Goal: Task Accomplishment & Management: Complete application form

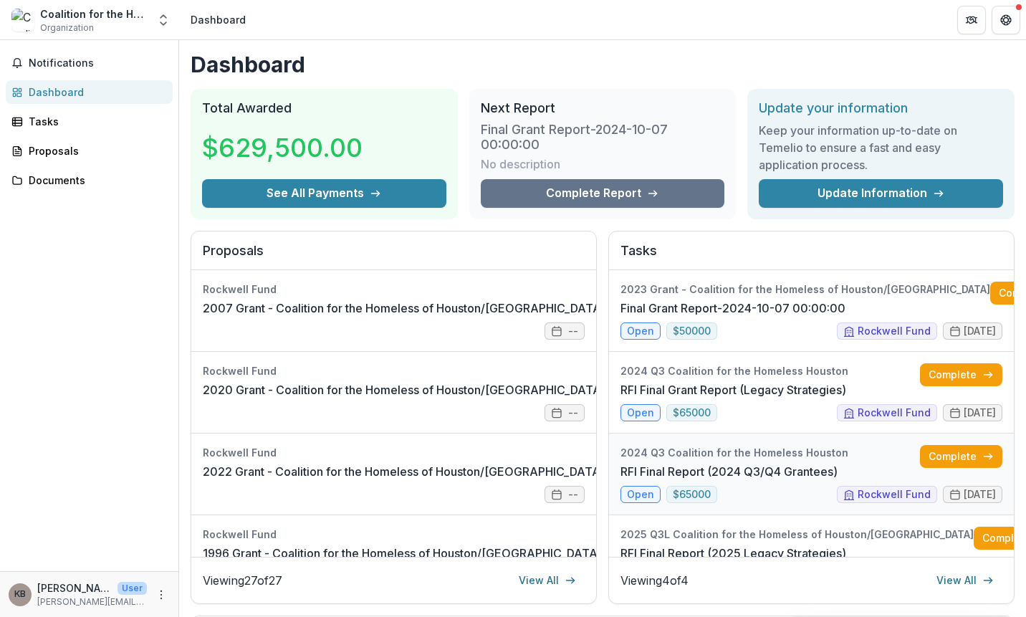
click at [748, 480] on link "RFI Final Report (2024 Q3/Q4 Grantees)" at bounding box center [729, 471] width 217 height 17
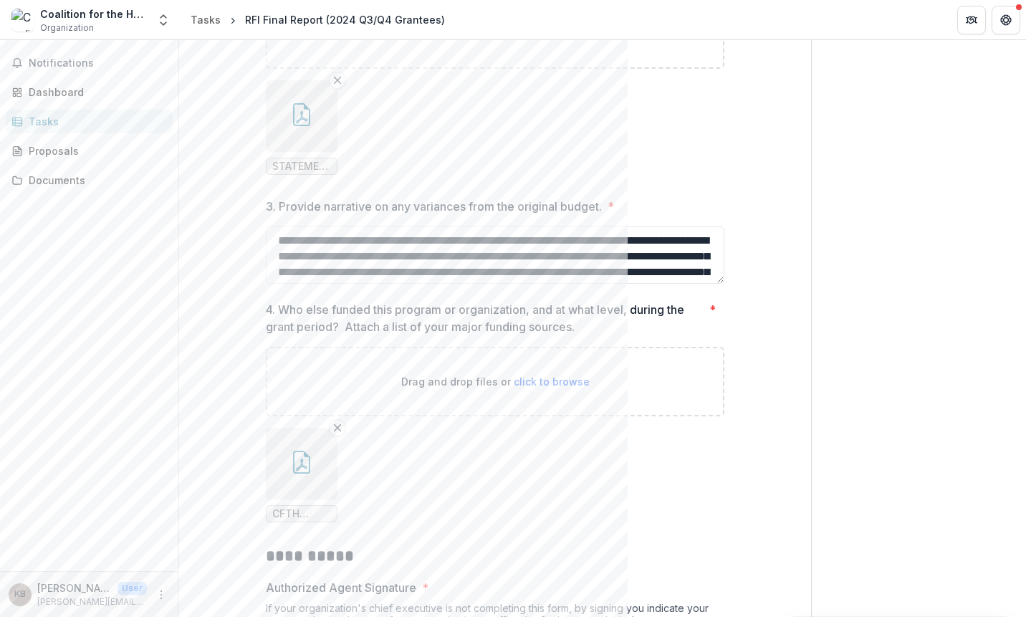
scroll to position [3657, 0]
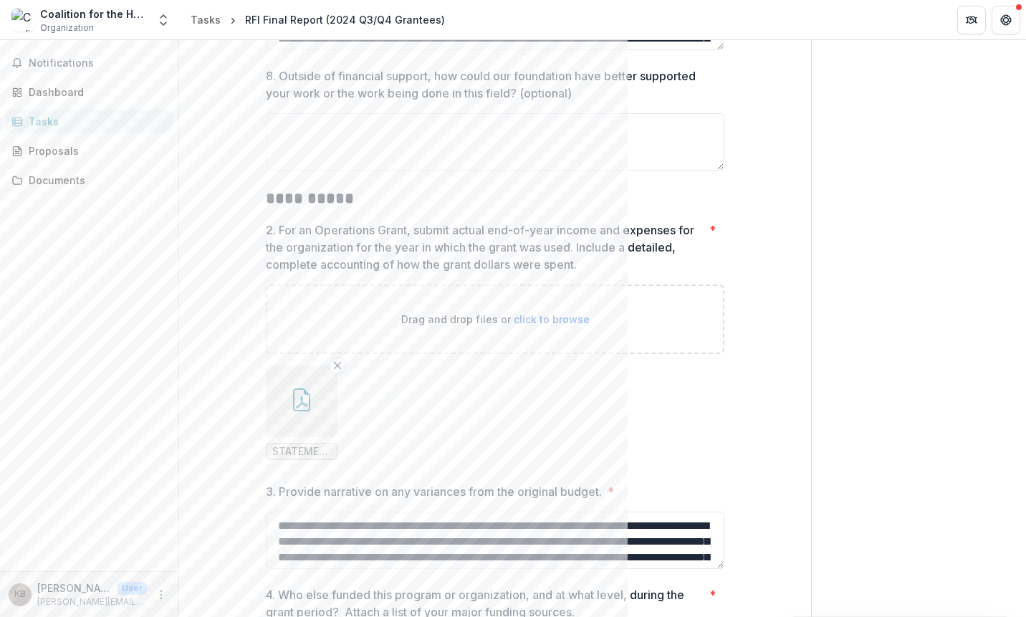
scroll to position [3657, 0]
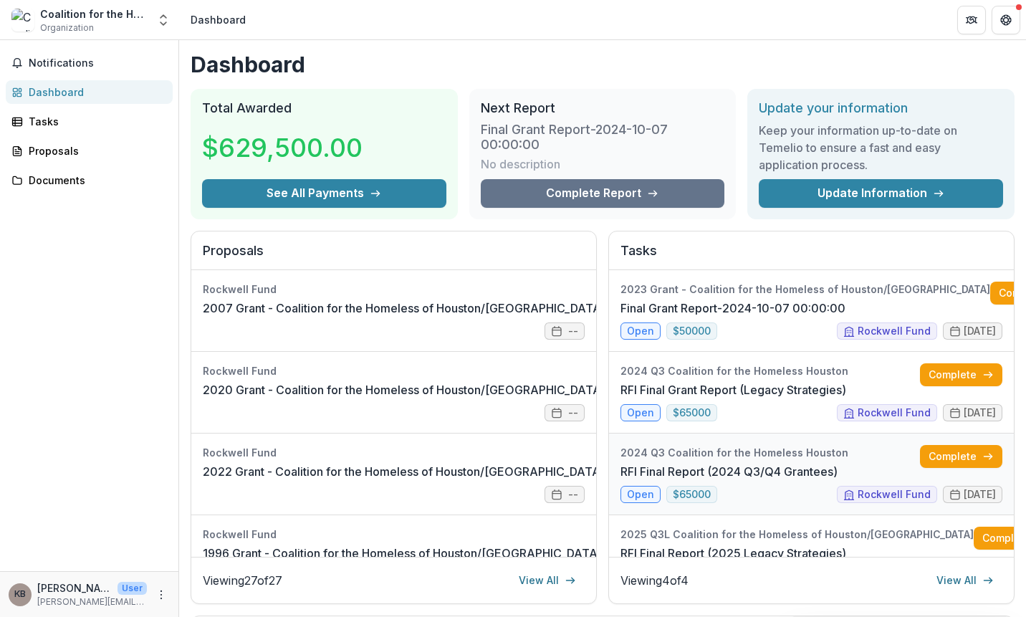
click at [755, 480] on link "RFI Final Report (2024 Q3/Q4 Grantees)" at bounding box center [729, 471] width 217 height 17
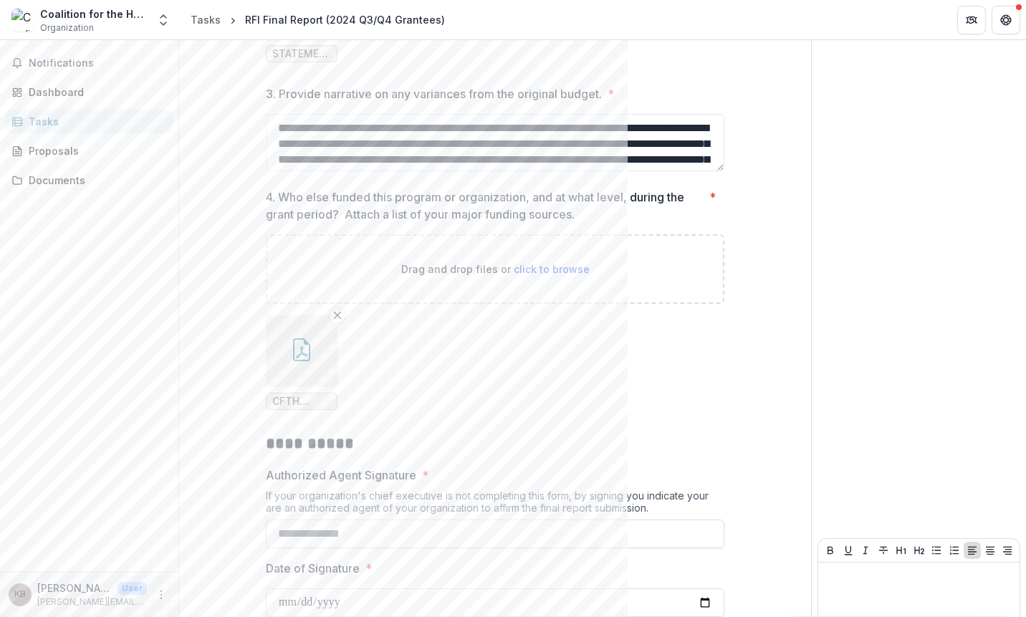
scroll to position [3657, 0]
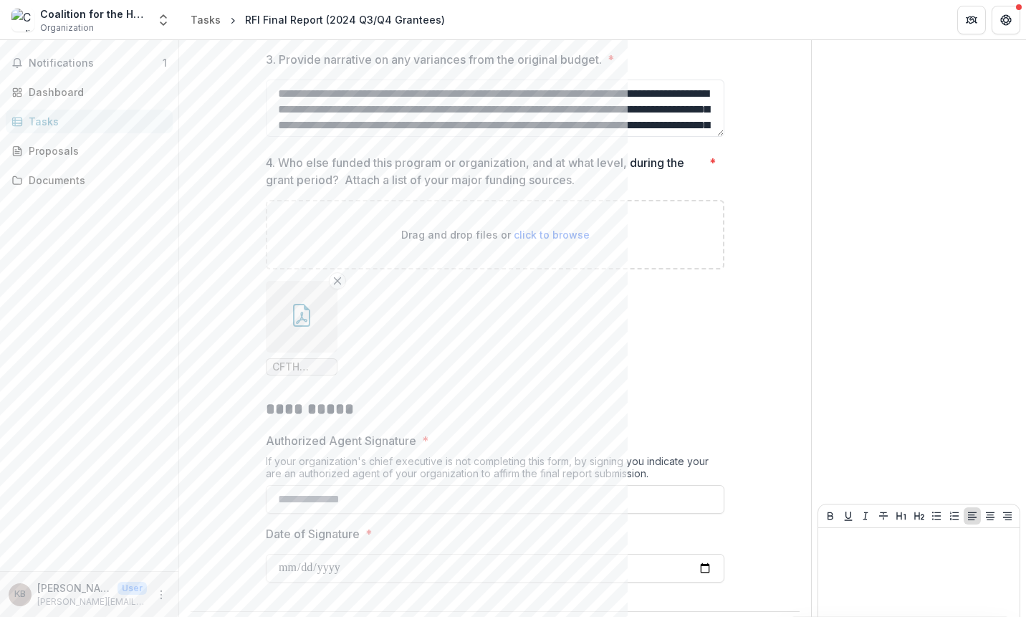
click at [75, 62] on span "Notifications" at bounding box center [96, 63] width 134 height 12
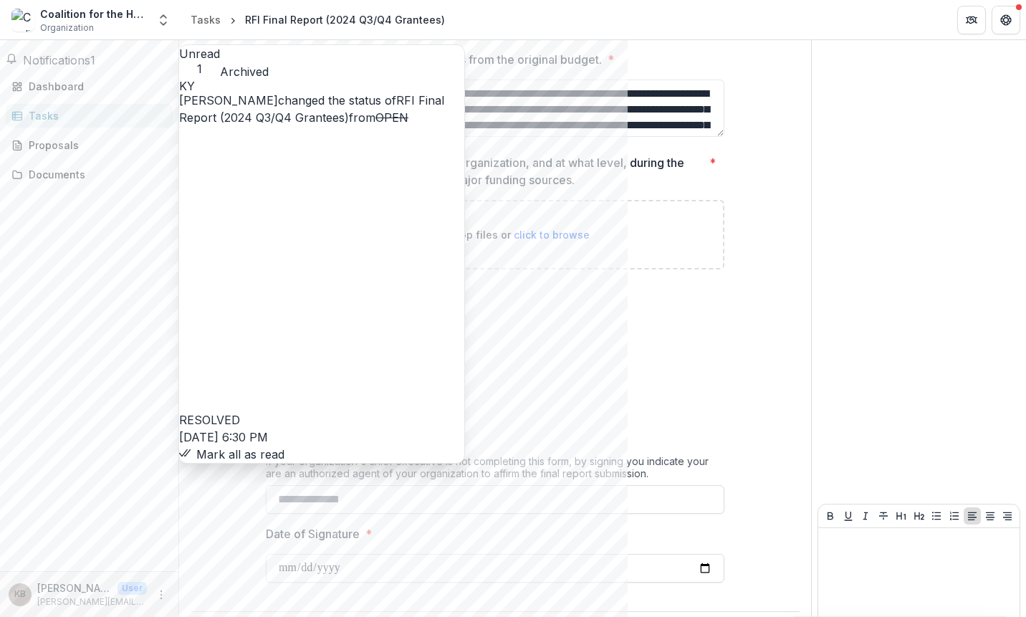
click at [214, 125] on link "RFI Final Report (2024 Q3/Q4 Grantees)" at bounding box center [311, 109] width 265 height 32
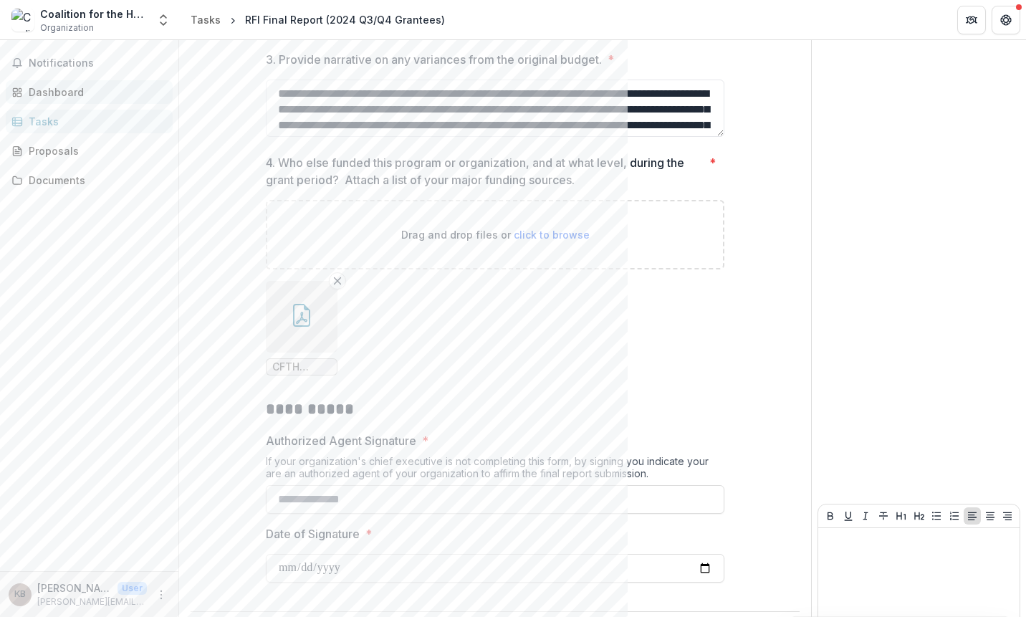
click at [72, 95] on div "Dashboard" at bounding box center [95, 92] width 133 height 15
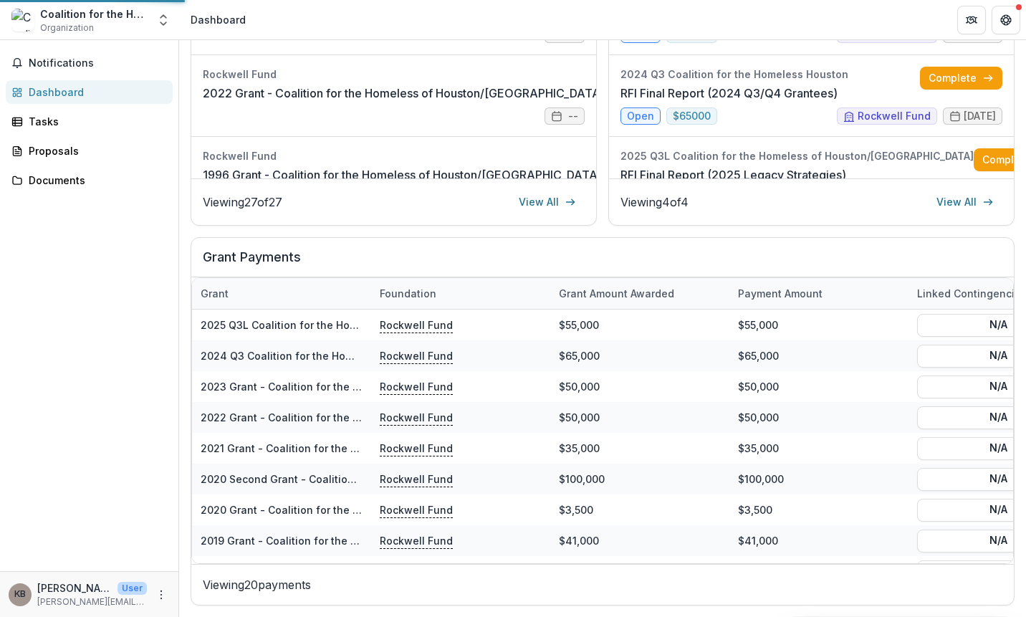
scroll to position [378, 0]
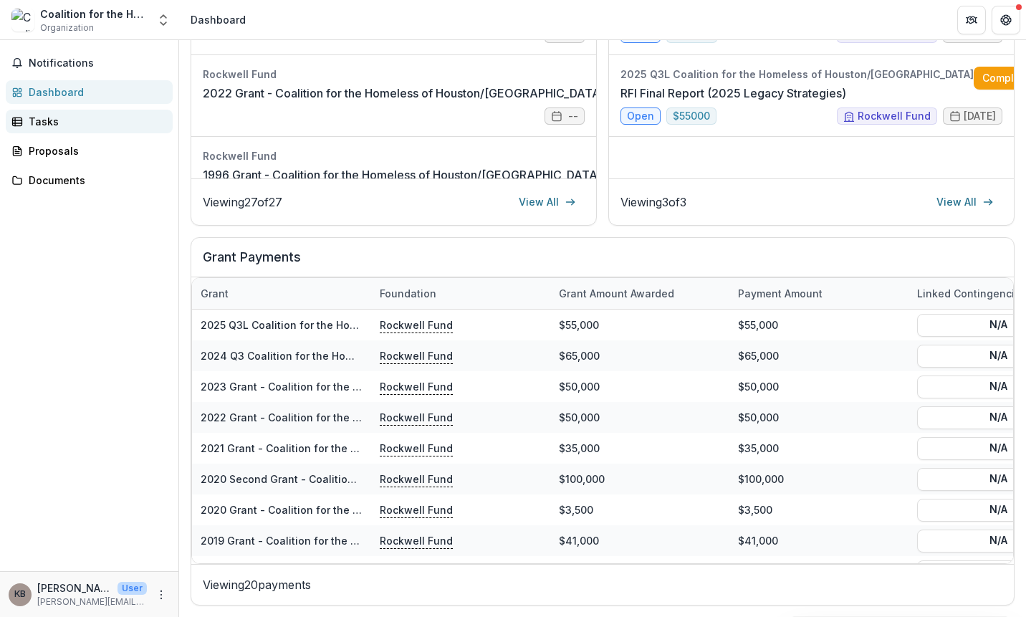
click at [61, 125] on div "Tasks" at bounding box center [95, 121] width 133 height 15
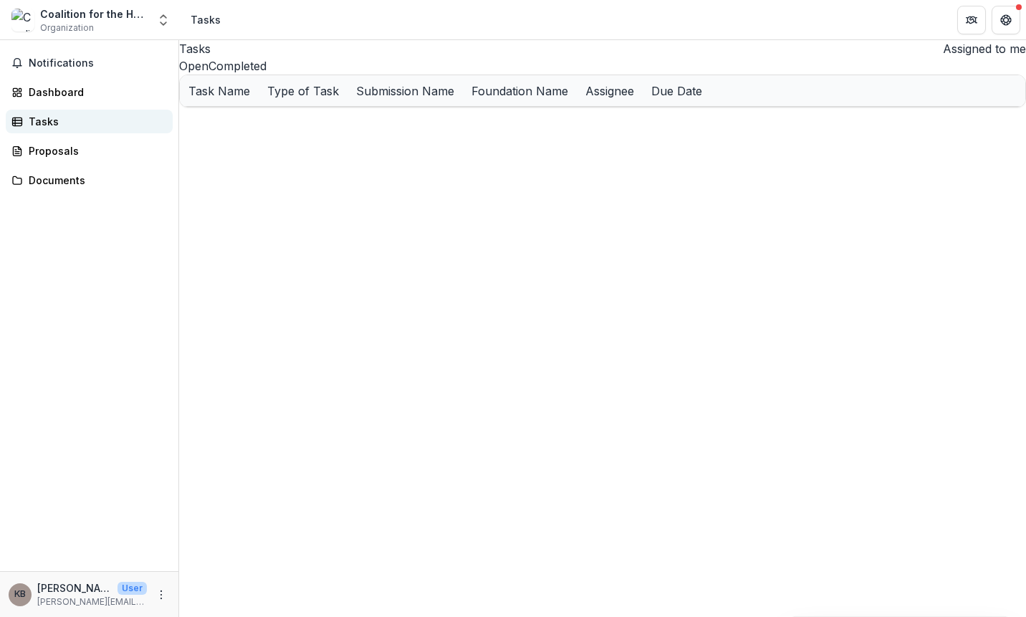
click at [47, 123] on div "Tasks" at bounding box center [95, 121] width 133 height 15
click at [43, 95] on div "Dashboard" at bounding box center [95, 92] width 133 height 15
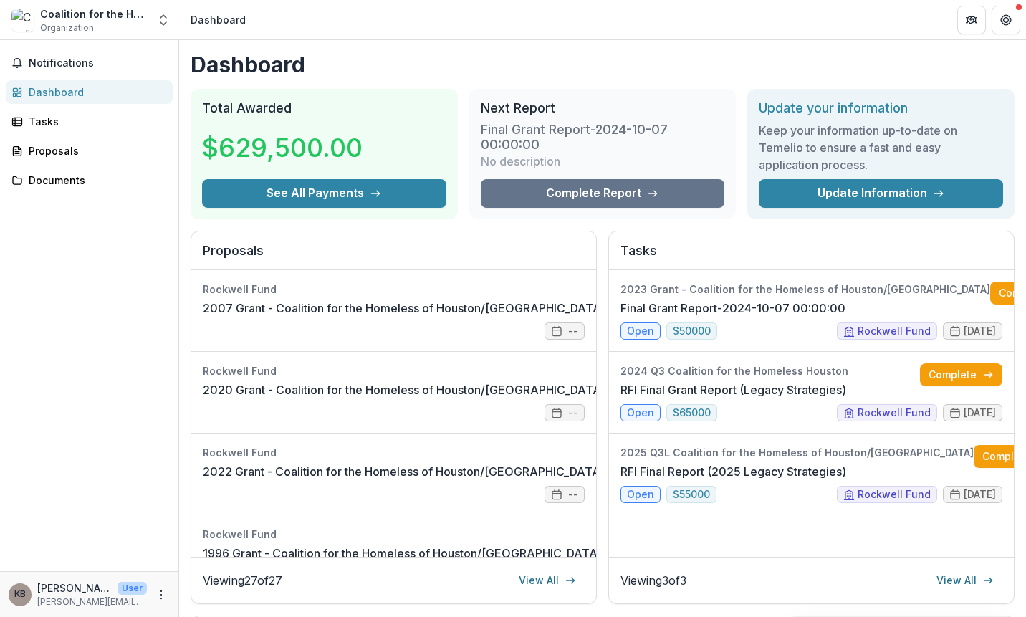
drag, startPoint x: 808, startPoint y: 224, endPoint x: 113, endPoint y: 77, distance: 710.5
click at [808, 224] on div "Dashboard Total Awarded $629,500.00 See All Payments Next Report Final Grant Re…" at bounding box center [602, 517] width 847 height 955
